Goal: Transaction & Acquisition: Purchase product/service

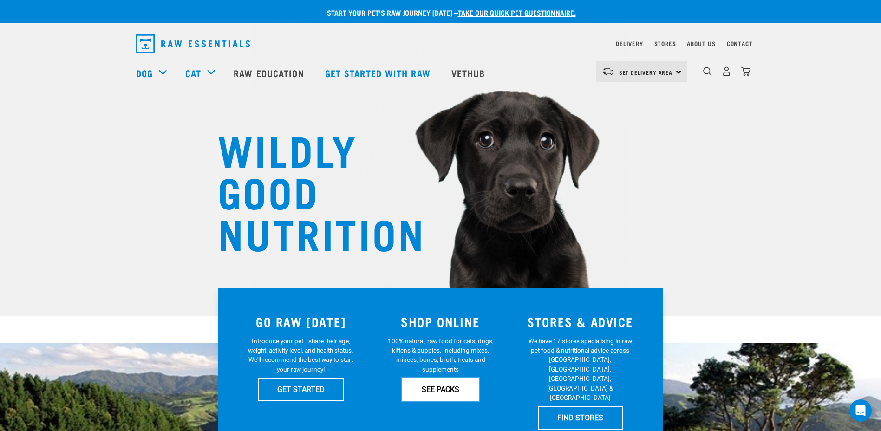
click at [421, 386] on link "SEE PACKS" at bounding box center [440, 389] width 77 height 23
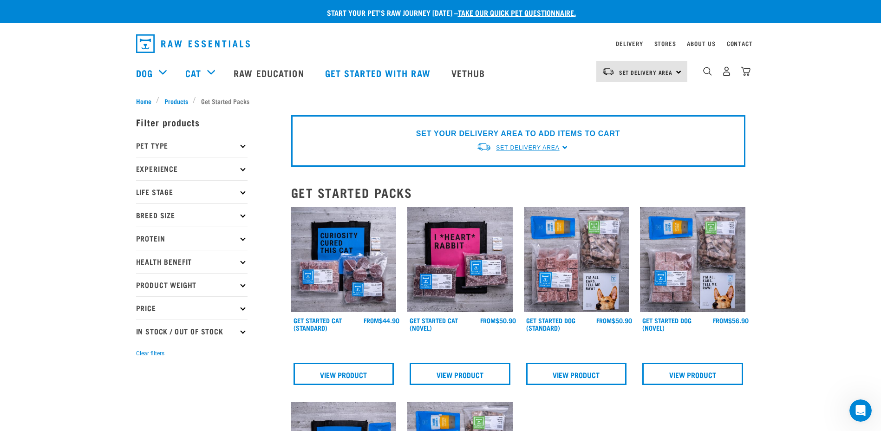
click at [541, 150] on span "Set Delivery Area" at bounding box center [527, 147] width 63 height 7
click at [502, 189] on link "[GEOGRAPHIC_DATA]" at bounding box center [522, 184] width 92 height 15
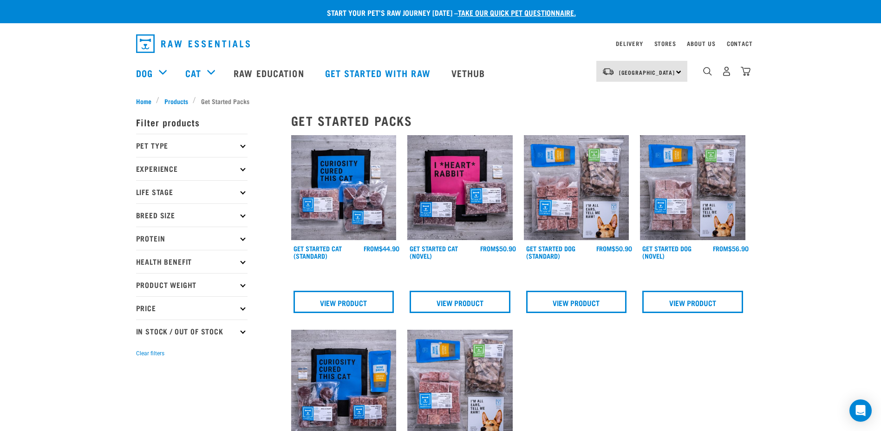
click at [229, 146] on p "Pet Type" at bounding box center [191, 145] width 111 height 23
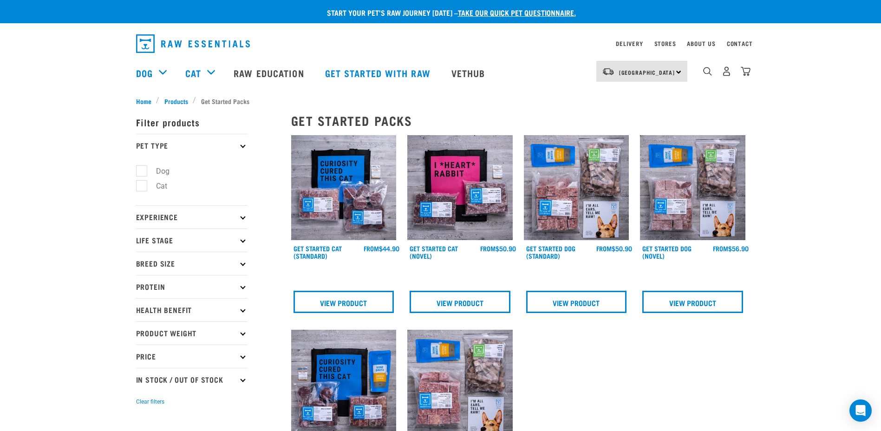
click at [147, 171] on label "Dog" at bounding box center [157, 171] width 32 height 12
click at [142, 171] on input "Dog" at bounding box center [139, 169] width 6 height 6
checkbox input "true"
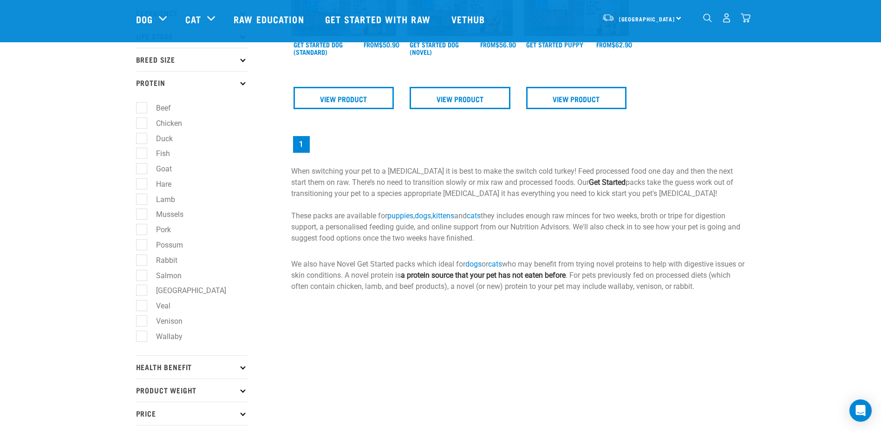
scroll to position [139, 0]
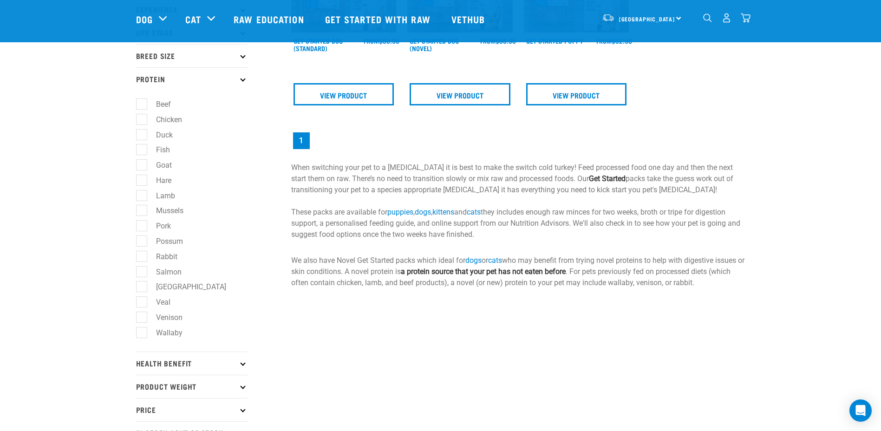
click at [142, 136] on label "Duck" at bounding box center [158, 135] width 35 height 12
click at [142, 136] on input "Duck" at bounding box center [139, 133] width 6 height 6
checkbox input "true"
drag, startPoint x: 140, startPoint y: 149, endPoint x: 139, endPoint y: 153, distance: 4.7
click at [141, 150] on label "Fish" at bounding box center [157, 150] width 33 height 12
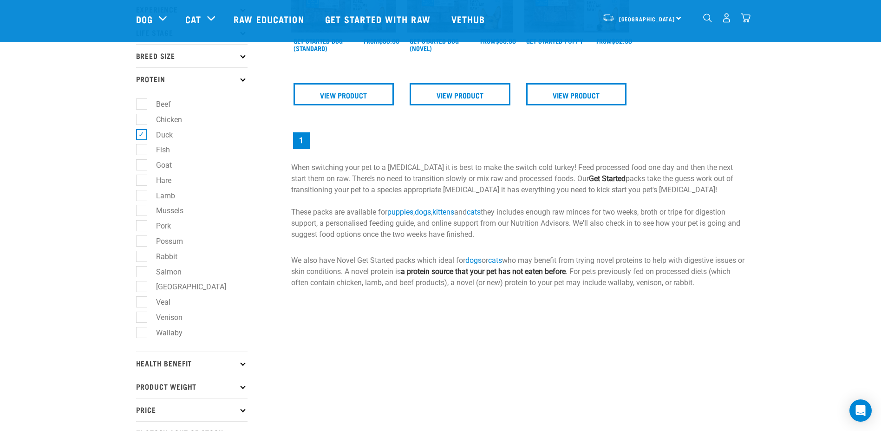
click at [139, 150] on input "Fish" at bounding box center [139, 148] width 6 height 6
checkbox input "true"
click at [141, 164] on label "Goat" at bounding box center [158, 165] width 34 height 12
click at [138, 164] on input "Goat" at bounding box center [139, 164] width 6 height 6
checkbox input "true"
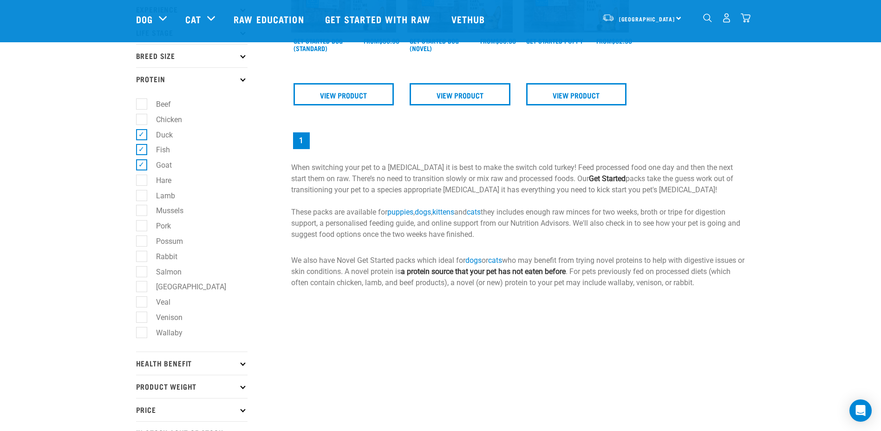
click at [141, 183] on label "Hare" at bounding box center [158, 181] width 34 height 12
click at [139, 182] on input "Hare" at bounding box center [139, 179] width 6 height 6
checkbox input "true"
click at [141, 214] on label "Mussels" at bounding box center [164, 211] width 46 height 12
click at [139, 212] on input "Mussels" at bounding box center [139, 209] width 6 height 6
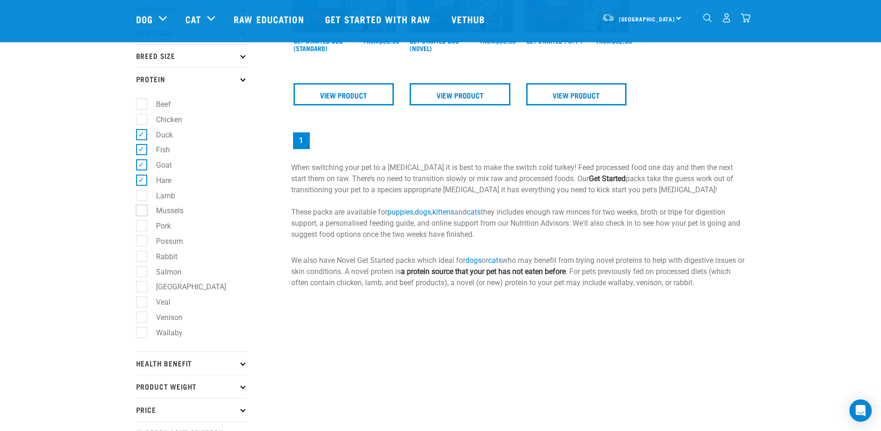
checkbox input "true"
click at [143, 242] on label "Possum" at bounding box center [164, 241] width 46 height 12
click at [142, 242] on input "Possum" at bounding box center [139, 239] width 6 height 6
checkbox input "true"
click at [141, 255] on label "Rabbit" at bounding box center [161, 257] width 40 height 12
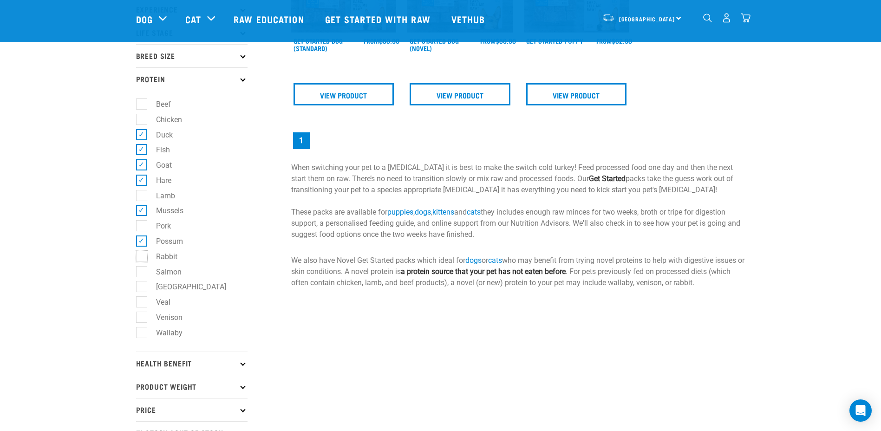
click at [140, 255] on input "Rabbit" at bounding box center [139, 255] width 6 height 6
checkbox input "true"
click at [141, 270] on label "Salmon" at bounding box center [163, 272] width 44 height 12
click at [140, 270] on input "Salmon" at bounding box center [139, 270] width 6 height 6
checkbox input "true"
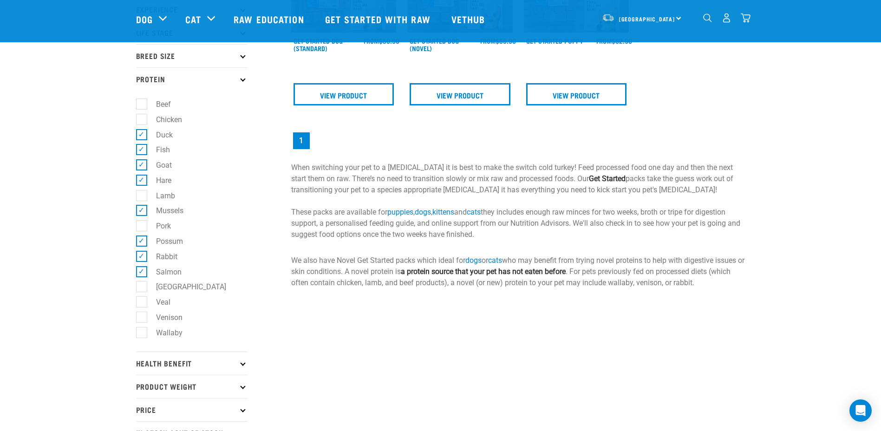
click at [141, 286] on label "[GEOGRAPHIC_DATA]" at bounding box center [185, 287] width 89 height 12
click at [139, 286] on input "[GEOGRAPHIC_DATA]" at bounding box center [139, 285] width 6 height 6
checkbox input "true"
click at [143, 303] on label "Veal" at bounding box center [157, 302] width 33 height 12
click at [142, 303] on input "Veal" at bounding box center [139, 300] width 6 height 6
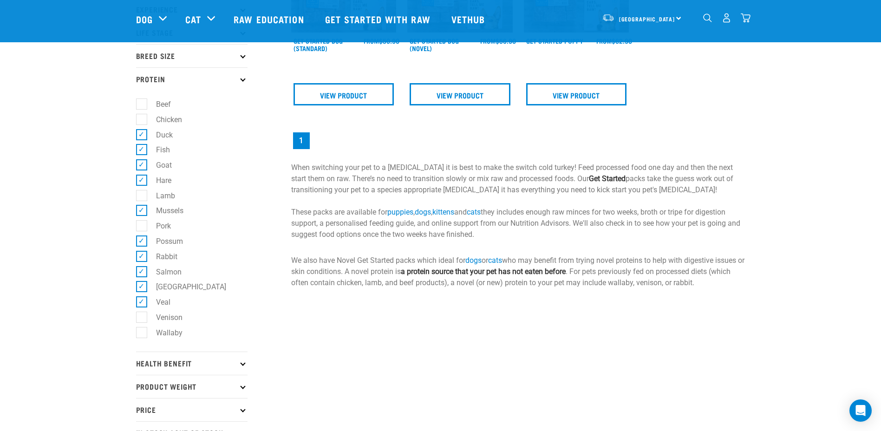
drag, startPoint x: 140, startPoint y: 302, endPoint x: 141, endPoint y: 315, distance: 13.0
click at [141, 302] on label "Veal" at bounding box center [157, 302] width 33 height 12
click at [140, 302] on input "Veal" at bounding box center [139, 300] width 6 height 6
checkbox input "false"
click at [141, 320] on label "Venison" at bounding box center [163, 318] width 45 height 12
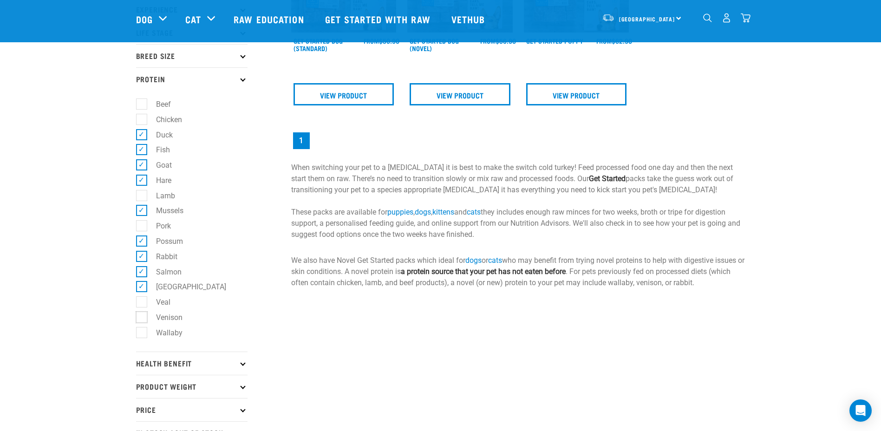
click at [140, 319] on input "Venison" at bounding box center [139, 316] width 6 height 6
checkbox input "true"
click at [141, 332] on label "Wallaby" at bounding box center [163, 333] width 45 height 12
click at [139, 332] on input "Wallaby" at bounding box center [139, 331] width 6 height 6
checkbox input "true"
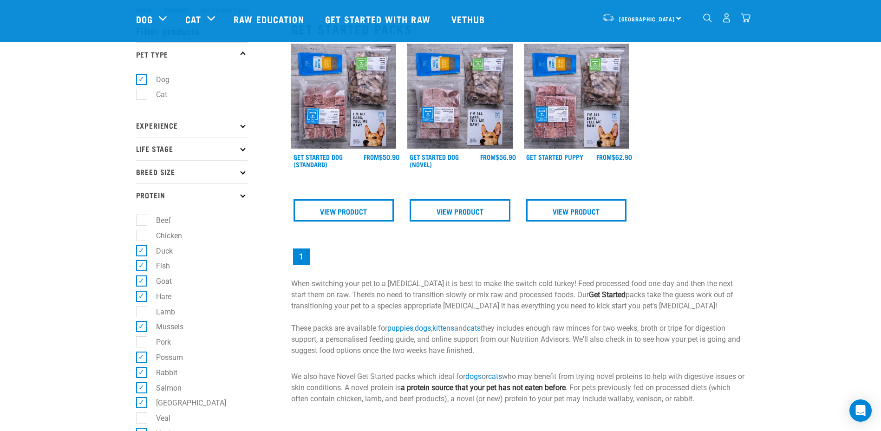
scroll to position [0, 0]
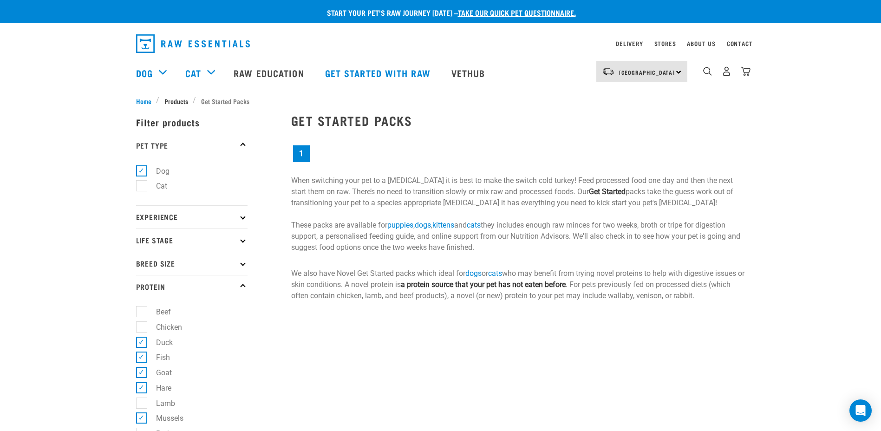
click at [179, 98] on span "Products" at bounding box center [176, 101] width 24 height 10
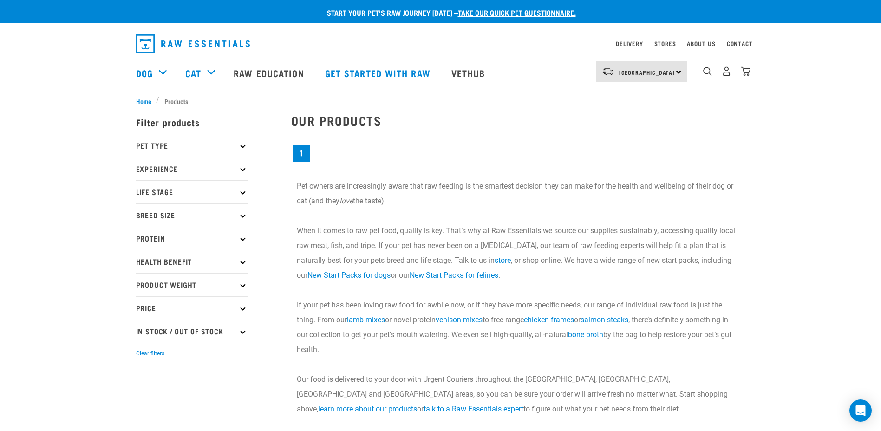
click at [240, 242] on p "Protein" at bounding box center [191, 238] width 111 height 23
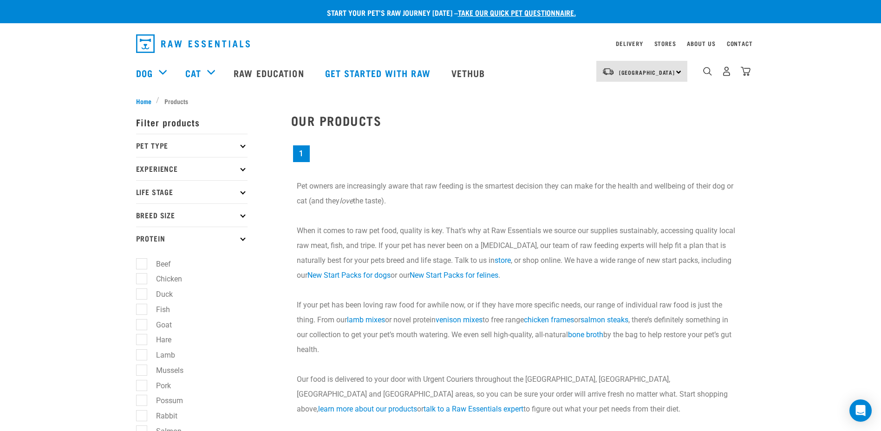
click at [142, 296] on label "Duck" at bounding box center [158, 294] width 35 height 12
click at [142, 296] on input "Duck" at bounding box center [139, 293] width 6 height 6
checkbox input "true"
click at [141, 307] on label "Fish" at bounding box center [157, 310] width 33 height 12
click at [141, 307] on input "Fish" at bounding box center [139, 308] width 6 height 6
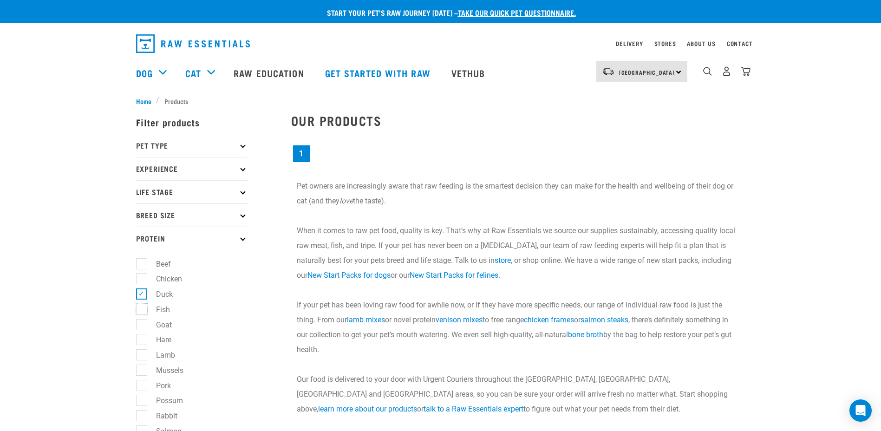
checkbox input "true"
click at [141, 324] on label "Goat" at bounding box center [158, 325] width 34 height 12
click at [138, 324] on input "Goat" at bounding box center [139, 323] width 6 height 6
checkbox input "true"
click at [141, 339] on label "Hare" at bounding box center [158, 340] width 34 height 12
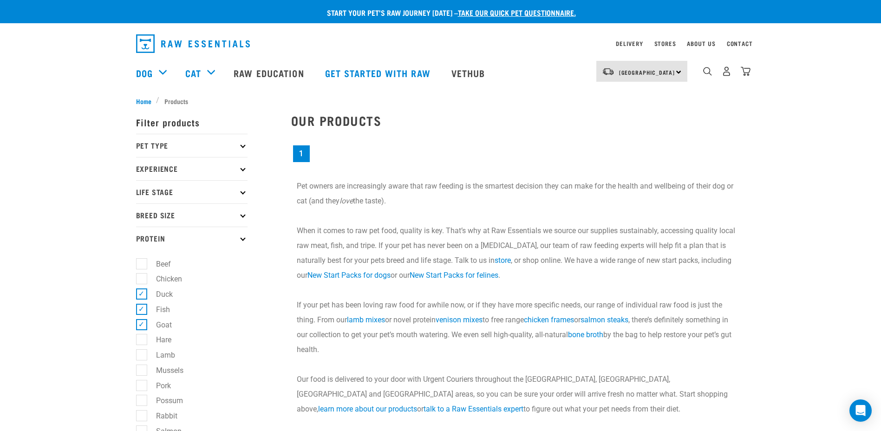
click at [140, 339] on input "Hare" at bounding box center [139, 338] width 6 height 6
checkbox input "true"
click at [141, 366] on label "Mussels" at bounding box center [164, 371] width 46 height 12
click at [138, 366] on input "Mussels" at bounding box center [139, 368] width 6 height 6
checkbox input "true"
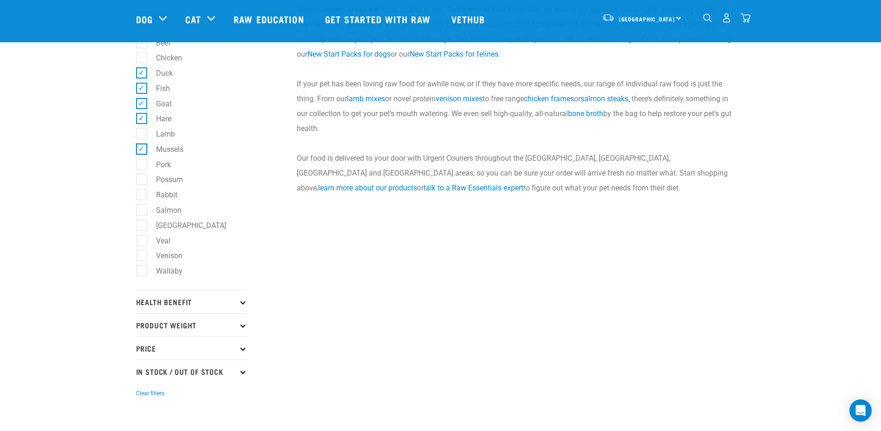
scroll to position [186, 0]
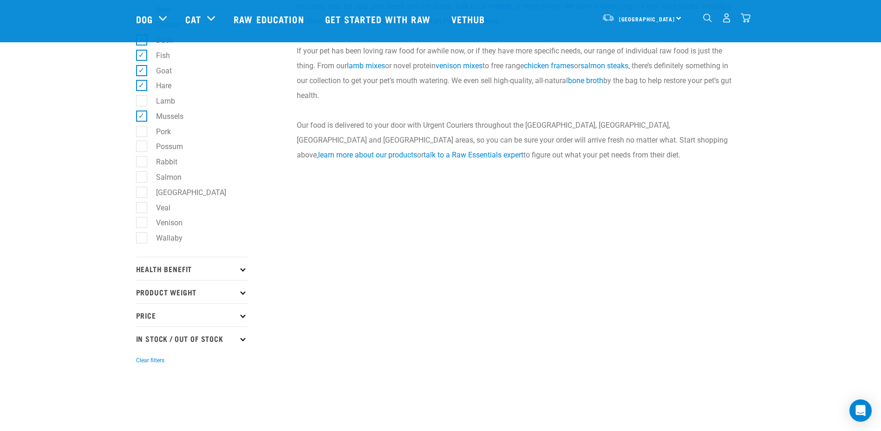
click at [141, 149] on label "Possum" at bounding box center [164, 147] width 46 height 12
click at [139, 148] on input "Possum" at bounding box center [139, 145] width 6 height 6
checkbox input "true"
drag, startPoint x: 141, startPoint y: 160, endPoint x: 141, endPoint y: 167, distance: 7.0
click at [141, 161] on label "Rabbit" at bounding box center [161, 162] width 40 height 12
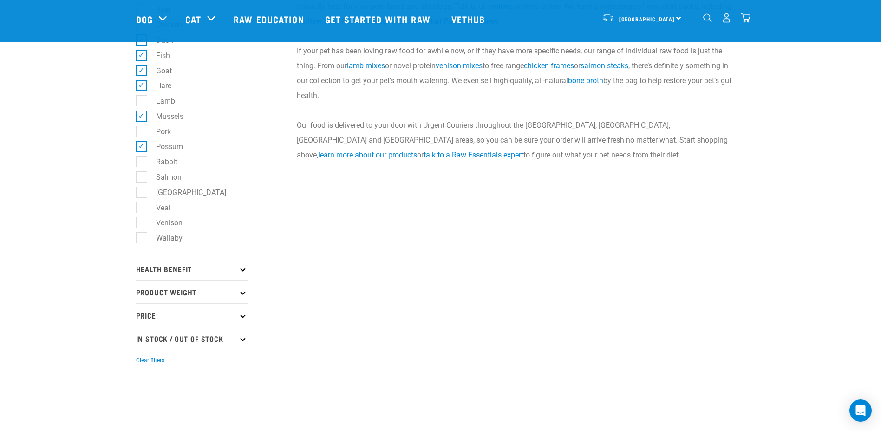
click at [141, 161] on input "Rabbit" at bounding box center [139, 160] width 6 height 6
checkbox input "true"
click at [141, 173] on label "Salmon" at bounding box center [163, 177] width 44 height 12
click at [140, 173] on input "Salmon" at bounding box center [139, 175] width 6 height 6
checkbox input "true"
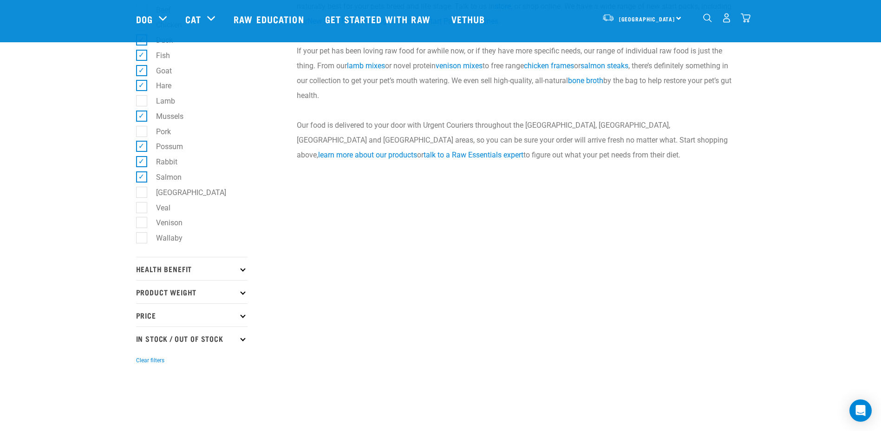
click at [141, 190] on label "[GEOGRAPHIC_DATA]" at bounding box center [185, 193] width 89 height 12
click at [141, 190] on input "[GEOGRAPHIC_DATA]" at bounding box center [139, 191] width 6 height 6
checkbox input "true"
click at [141, 226] on label "Venison" at bounding box center [163, 223] width 45 height 12
click at [140, 224] on input "Venison" at bounding box center [139, 221] width 6 height 6
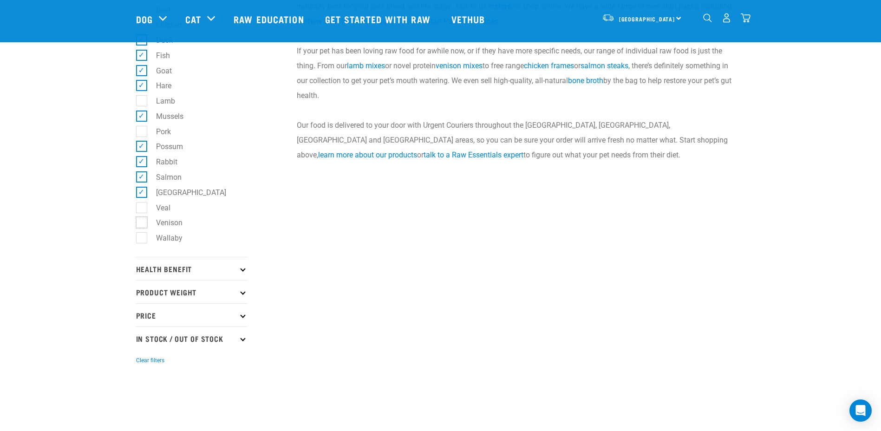
checkbox input "true"
click at [141, 241] on label "Wallaby" at bounding box center [163, 238] width 45 height 12
click at [139, 239] on input "Wallaby" at bounding box center [139, 236] width 6 height 6
checkbox input "true"
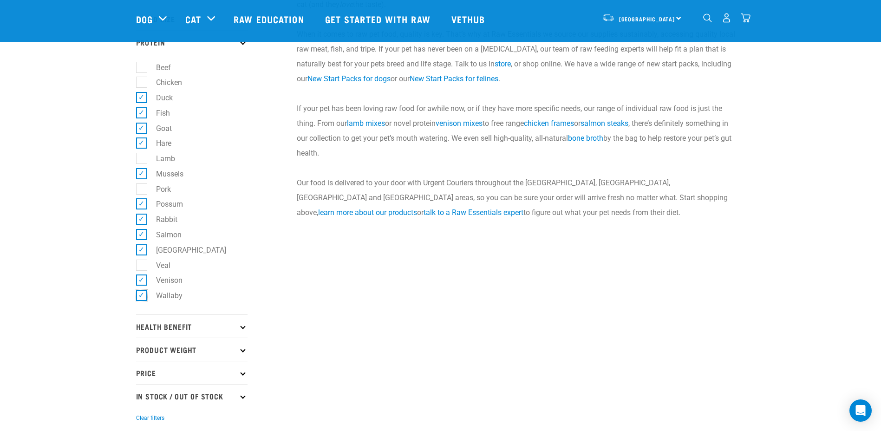
scroll to position [0, 0]
